Goal: Check status: Check status

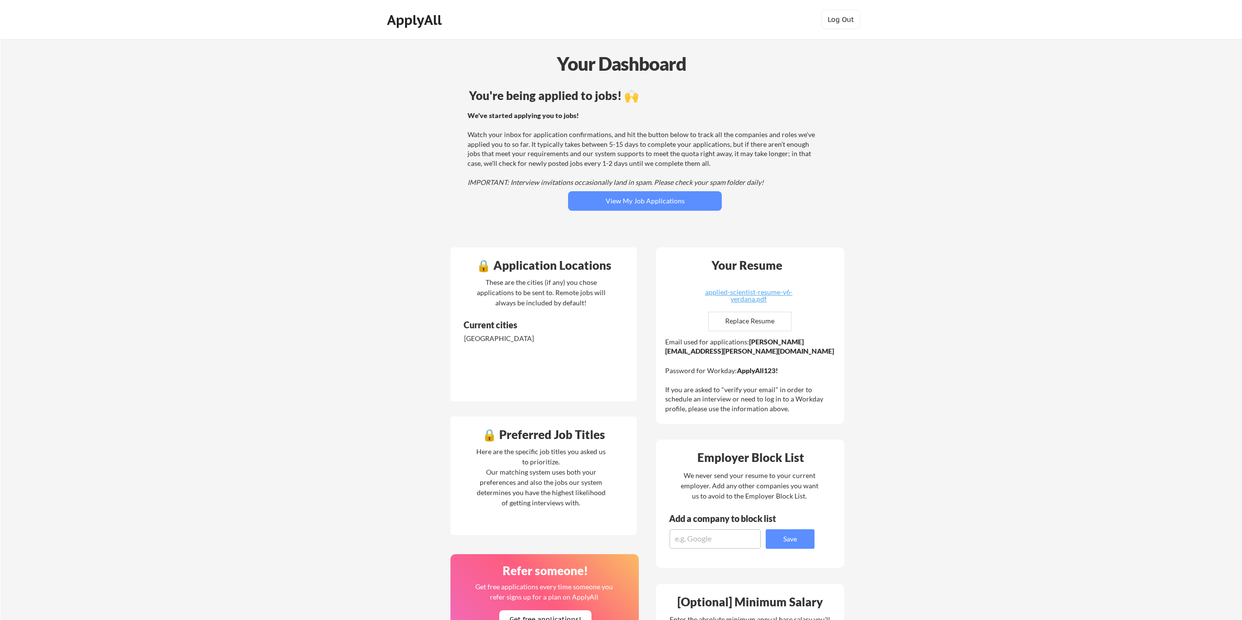
click at [731, 323] on input "file" at bounding box center [750, 321] width 82 height 19
click at [689, 140] on div "We've started applying you to jobs! Watch your inbox for application confirmati…" at bounding box center [644, 149] width 352 height 77
click at [612, 207] on button "View My Job Applications" at bounding box center [645, 201] width 154 height 20
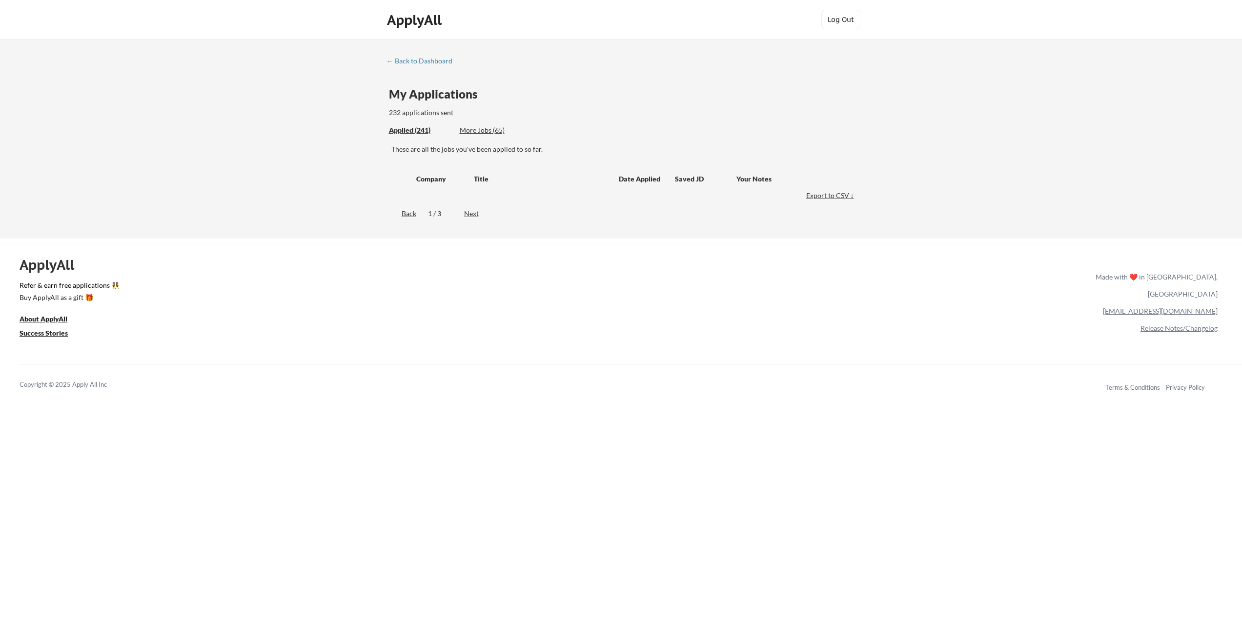
click at [481, 128] on div "More Jobs (65)" at bounding box center [496, 130] width 72 height 10
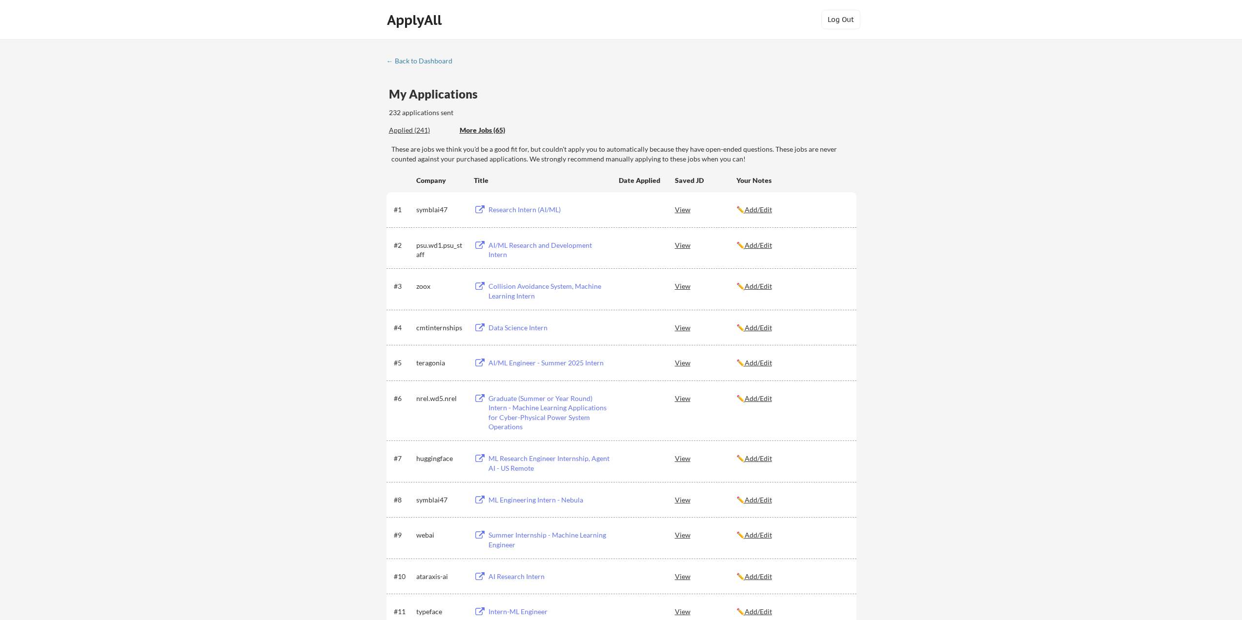
click at [544, 209] on div "Research Intern (AI/ML)" at bounding box center [549, 210] width 121 height 10
